Goal: Task Accomplishment & Management: Manage account settings

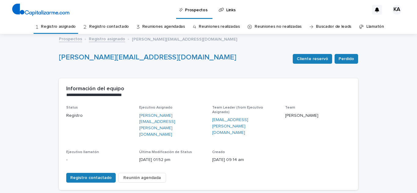
click at [69, 37] on link "Prospectos" at bounding box center [70, 38] width 23 height 7
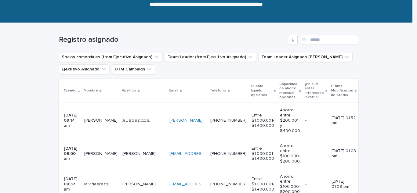
scroll to position [73, 0]
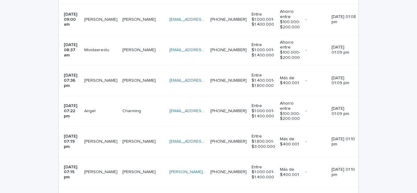
scroll to position [208, 0]
click at [101, 88] on td "[PERSON_NAME] [PERSON_NAME] [PERSON_NAME]" at bounding box center [101, 80] width 38 height 31
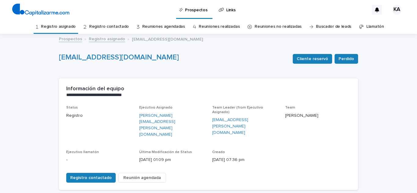
click at [66, 27] on link "Registro asignado" at bounding box center [58, 27] width 35 height 14
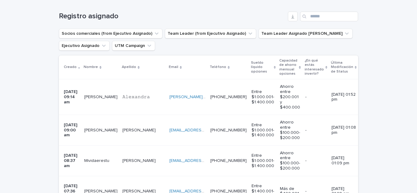
scroll to position [98, 0]
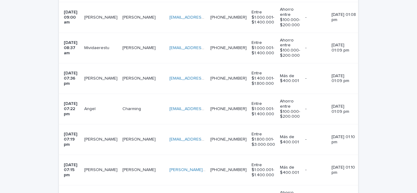
scroll to position [220, 0]
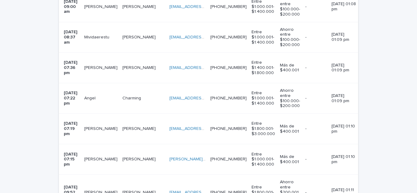
click at [113, 96] on p at bounding box center [100, 98] width 33 height 5
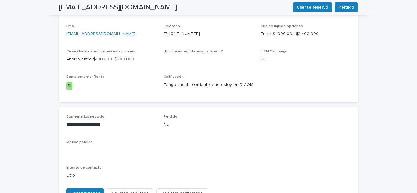
scroll to position [264, 0]
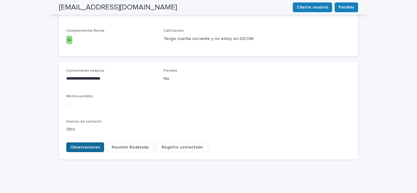
click at [91, 145] on span "Observaciones" at bounding box center [85, 148] width 30 height 6
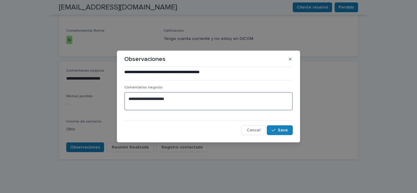
click at [190, 97] on textarea "**********" at bounding box center [208, 101] width 169 height 18
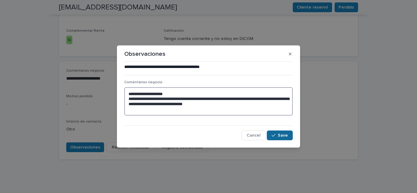
type textarea "**********"
click at [285, 135] on span "Save" at bounding box center [283, 136] width 10 height 4
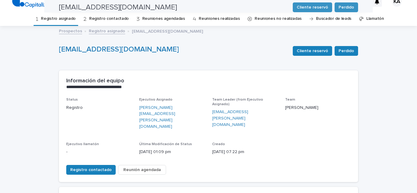
scroll to position [0, 0]
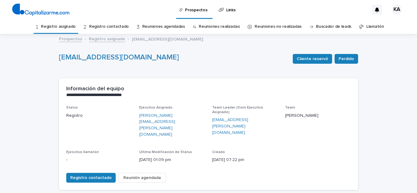
click at [63, 24] on link "Registro asignado" at bounding box center [58, 27] width 35 height 14
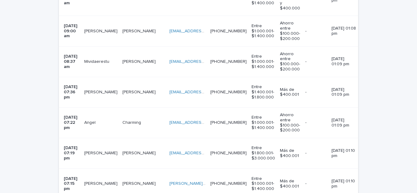
scroll to position [208, 0]
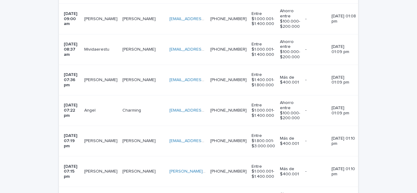
click at [100, 138] on p "[PERSON_NAME]" at bounding box center [101, 141] width 35 height 6
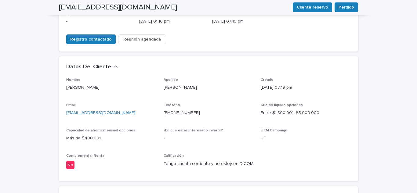
scroll to position [138, 0]
click at [42, 115] on div "**********" at bounding box center [208, 112] width 417 height 433
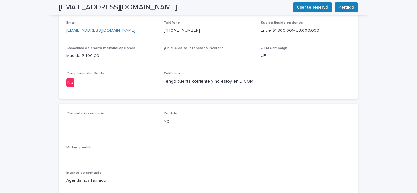
scroll to position [260, 0]
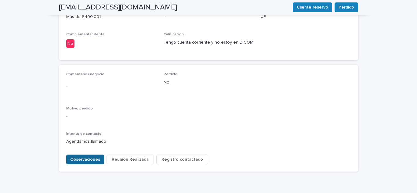
click at [73, 157] on span "Observaciones" at bounding box center [85, 160] width 30 height 6
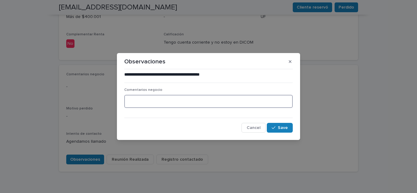
click at [158, 98] on textarea at bounding box center [208, 101] width 169 height 13
type textarea "**********"
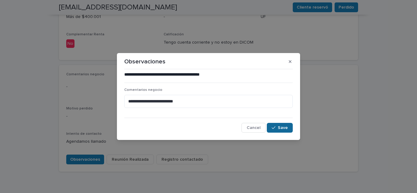
click at [275, 125] on button "Save" at bounding box center [280, 128] width 26 height 10
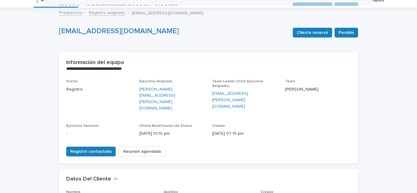
scroll to position [0, 0]
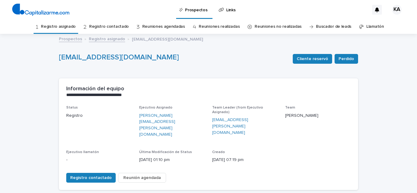
click at [65, 26] on link "Registro asignado" at bounding box center [58, 27] width 35 height 14
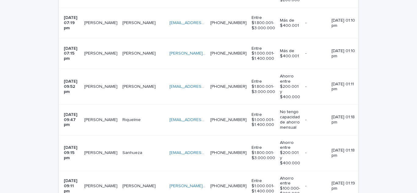
scroll to position [330, 0]
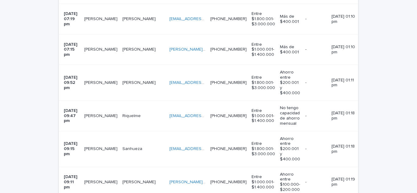
click at [93, 45] on td "[PERSON_NAME]" at bounding box center [101, 50] width 38 height 31
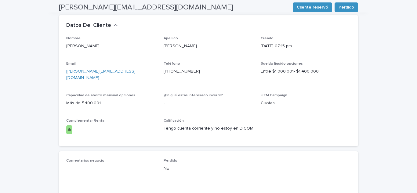
scroll to position [269, 0]
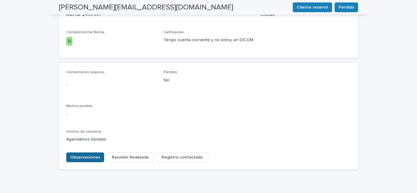
click at [86, 155] on span "Observaciones" at bounding box center [85, 158] width 30 height 6
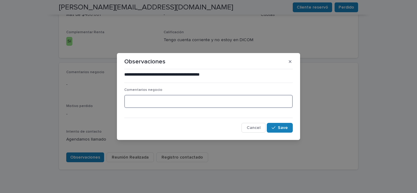
click at [128, 104] on textarea at bounding box center [208, 101] width 169 height 13
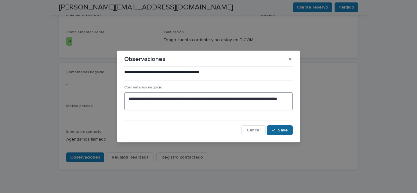
type textarea "**********"
click at [287, 134] on button "Save" at bounding box center [280, 131] width 26 height 10
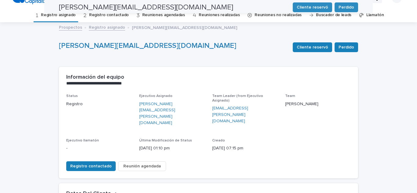
scroll to position [0, 0]
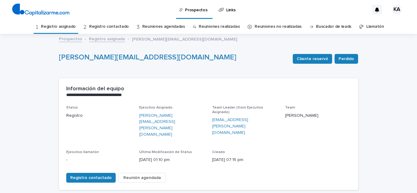
click at [68, 26] on link "Registro asignado" at bounding box center [58, 27] width 35 height 14
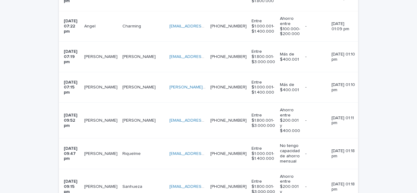
scroll to position [246, 0]
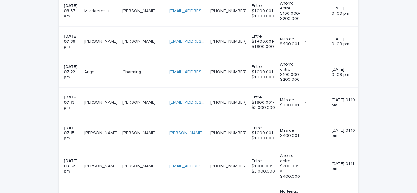
click at [100, 149] on td "[PERSON_NAME] [PERSON_NAME] [PERSON_NAME]" at bounding box center [101, 167] width 38 height 36
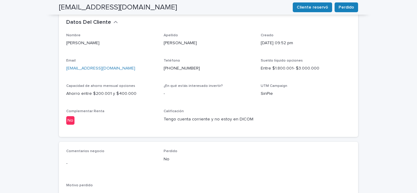
scroll to position [196, 0]
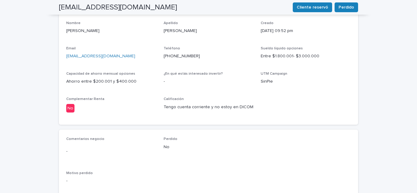
click at [12, 116] on div "**********" at bounding box center [208, 55] width 417 height 433
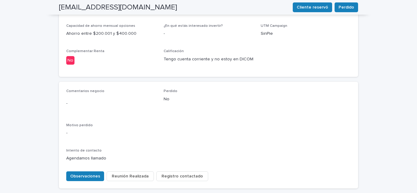
scroll to position [244, 0]
click at [72, 171] on button "Observaciones" at bounding box center [85, 176] width 38 height 10
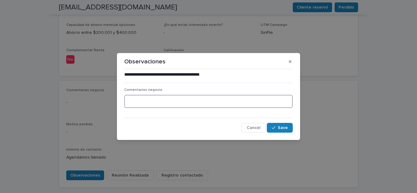
click at [179, 100] on textarea at bounding box center [208, 101] width 169 height 13
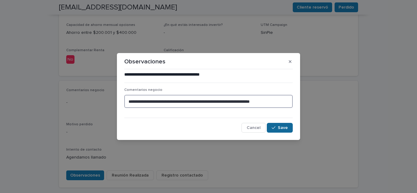
type textarea "**********"
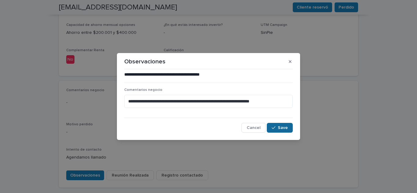
click at [276, 131] on button "Save" at bounding box center [280, 128] width 26 height 10
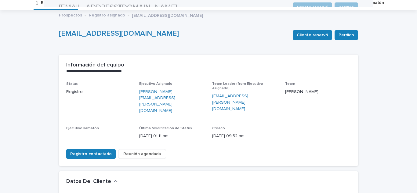
scroll to position [0, 0]
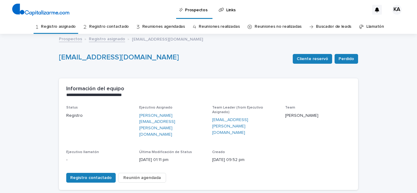
click at [64, 24] on link "Registro asignado" at bounding box center [58, 27] width 35 height 14
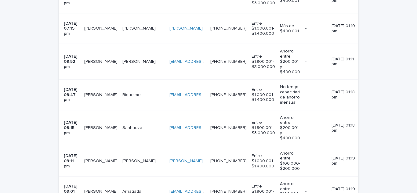
scroll to position [354, 0]
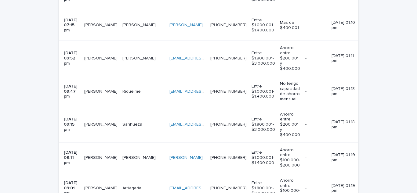
click at [96, 83] on td "[PERSON_NAME] [PERSON_NAME]" at bounding box center [101, 91] width 38 height 31
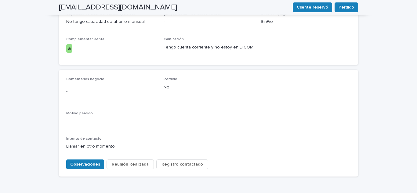
scroll to position [273, 0]
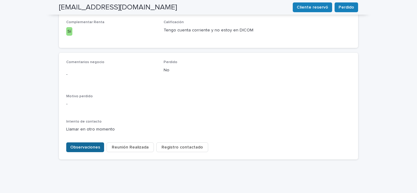
click at [80, 143] on button "Observaciones" at bounding box center [85, 148] width 38 height 10
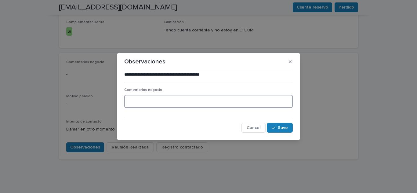
click at [181, 104] on textarea at bounding box center [208, 101] width 169 height 13
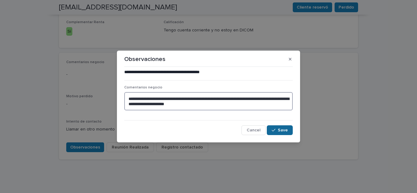
type textarea "**********"
click at [281, 130] on span "Save" at bounding box center [283, 130] width 10 height 4
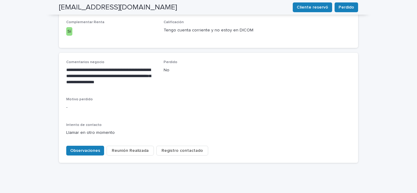
click at [306, 141] on div "Observaciones Reunión Realizada Registro contactado" at bounding box center [208, 149] width 285 height 17
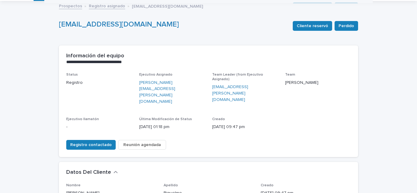
scroll to position [0, 0]
